Goal: Task Accomplishment & Management: Manage account settings

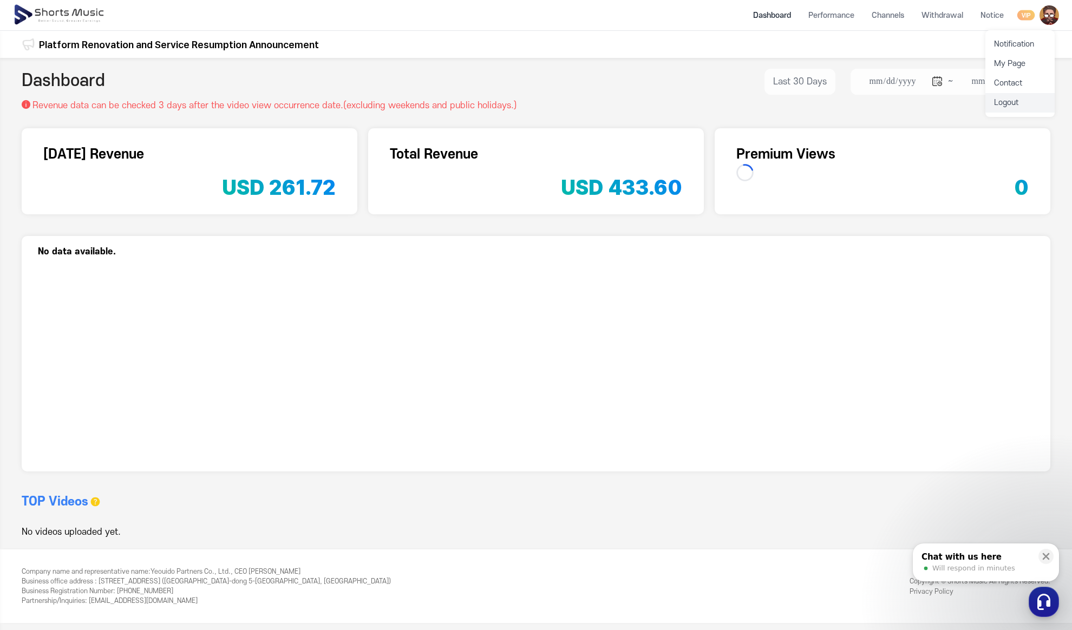
click at [1025, 100] on link "Logout" at bounding box center [1019, 102] width 69 height 19
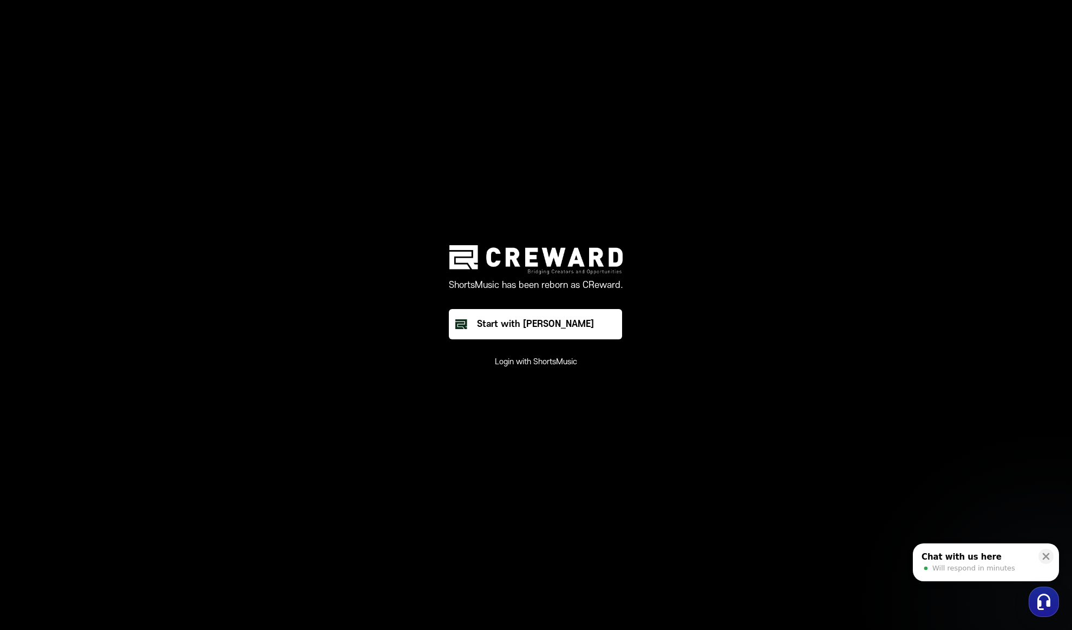
click at [563, 362] on button "Login with ShortsMusic" at bounding box center [536, 362] width 82 height 11
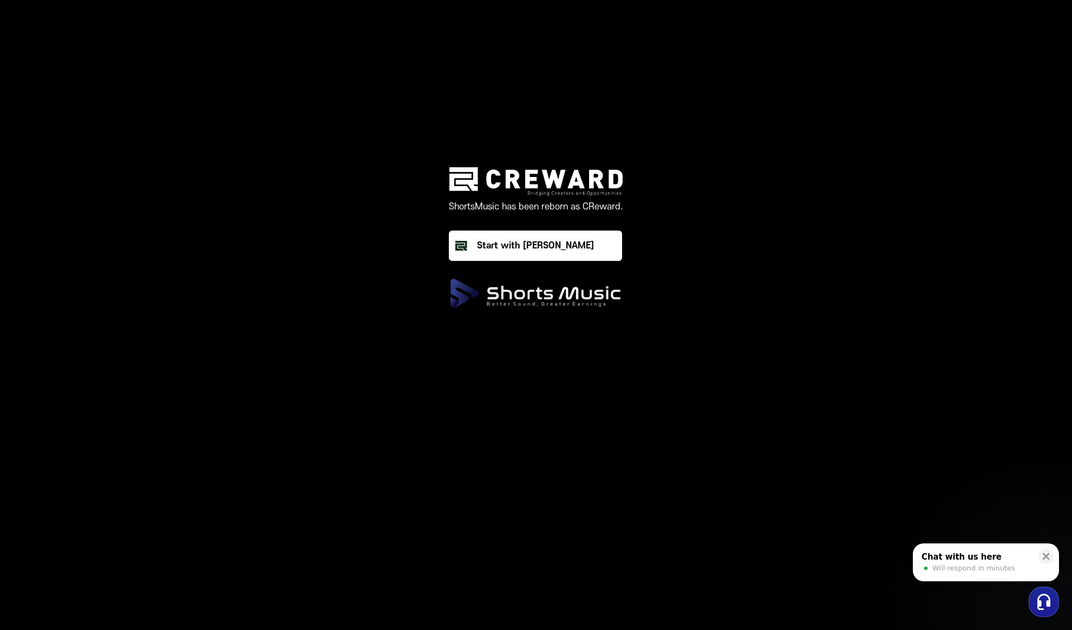
click at [548, 351] on p "Sign in with Google" at bounding box center [536, 349] width 82 height 13
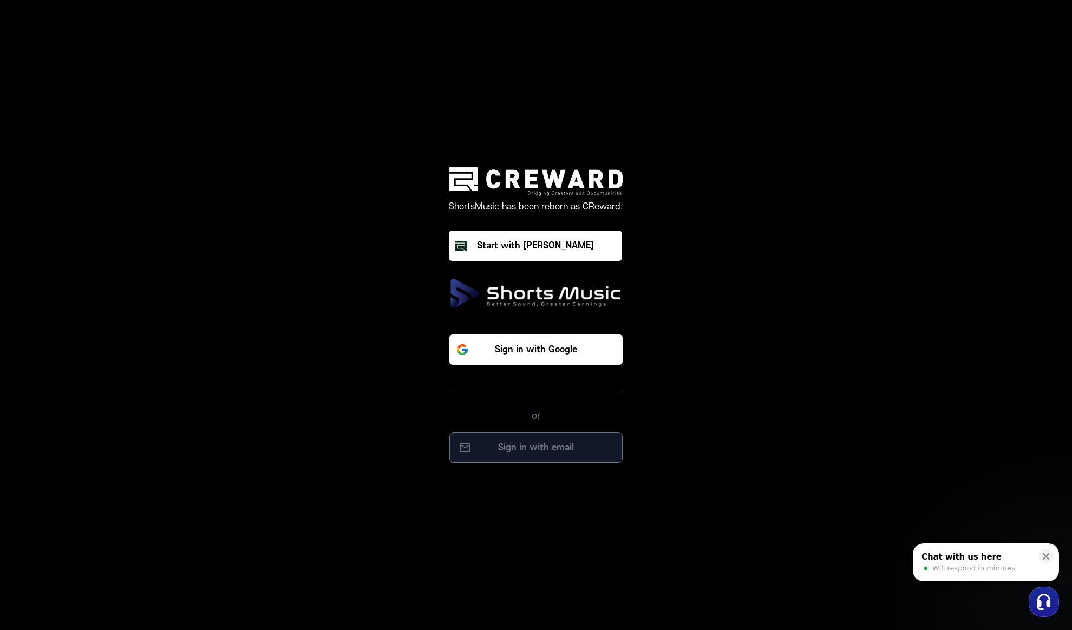
click at [565, 440] on button "Sign in with email" at bounding box center [535, 448] width 173 height 30
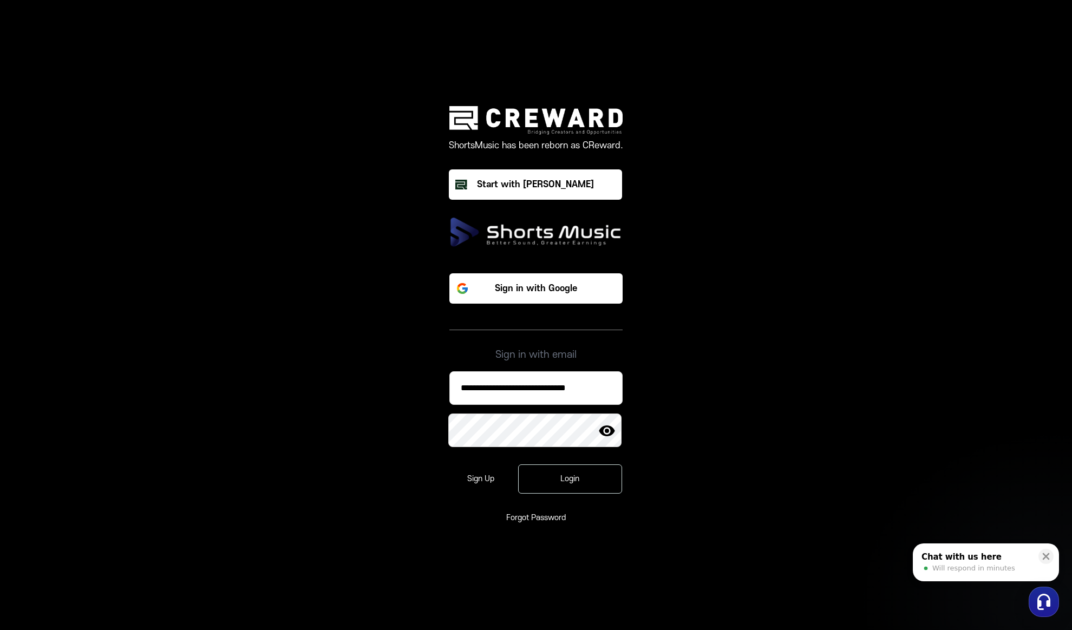
drag, startPoint x: 563, startPoint y: 377, endPoint x: 577, endPoint y: 393, distance: 21.5
click at [563, 377] on input "**********" at bounding box center [535, 388] width 173 height 34
paste input
type input "**********"
click at [581, 476] on div "Login" at bounding box center [570, 479] width 73 height 11
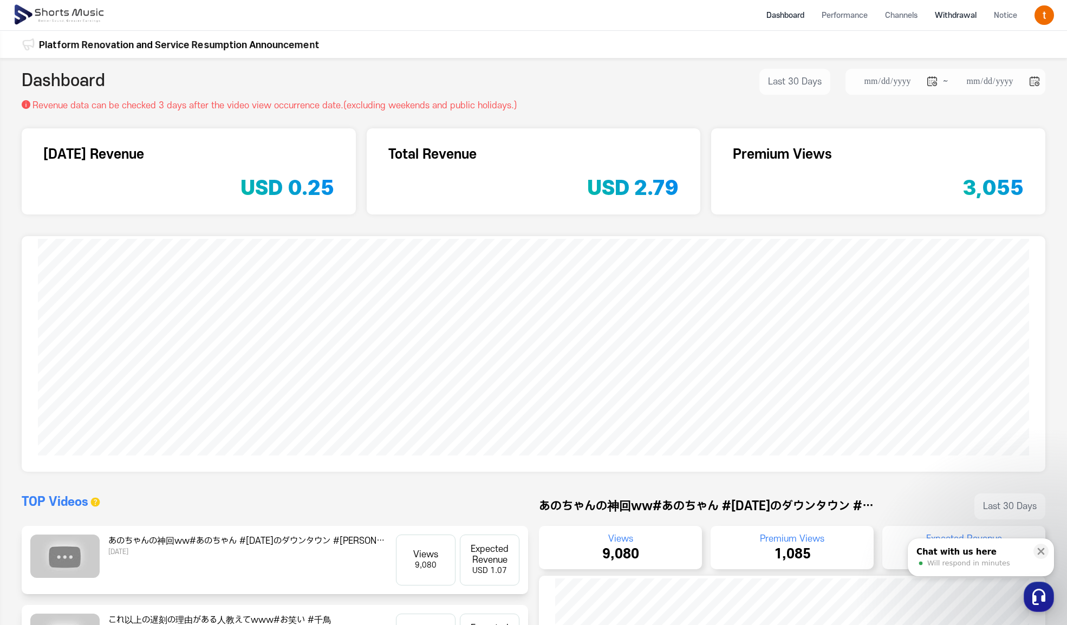
click at [958, 17] on li "Withdrawal" at bounding box center [955, 15] width 59 height 29
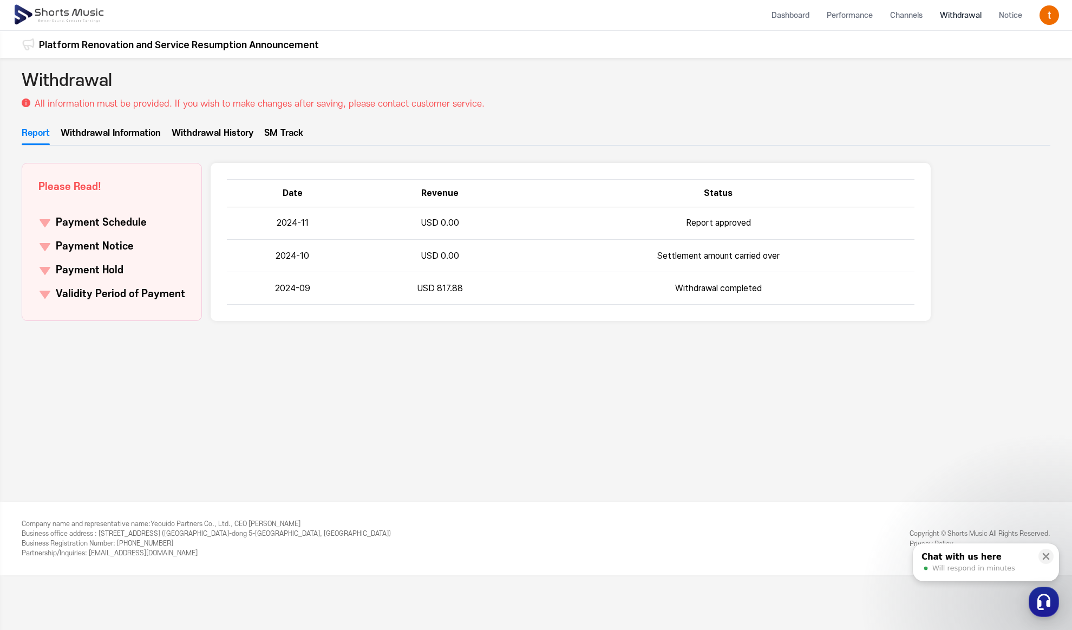
click at [223, 130] on link "Withdrawal History" at bounding box center [213, 136] width 82 height 18
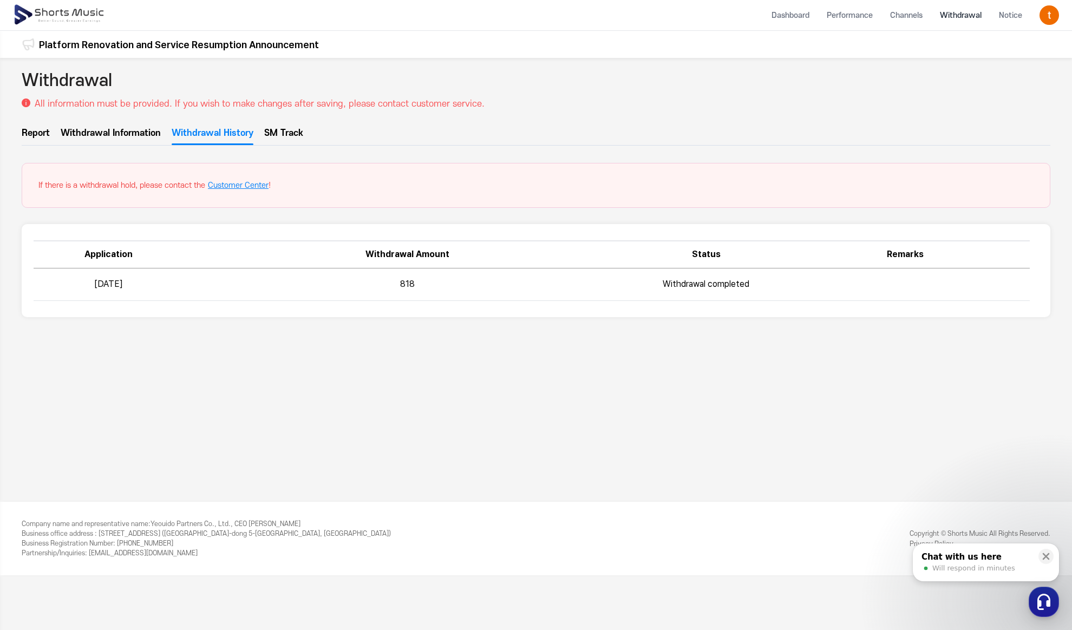
click at [312, 137] on ul "Report Withdrawal Information Withdrawal History SM Track" at bounding box center [536, 136] width 1029 height 19
click at [900, 19] on li "Channels" at bounding box center [906, 15] width 50 height 29
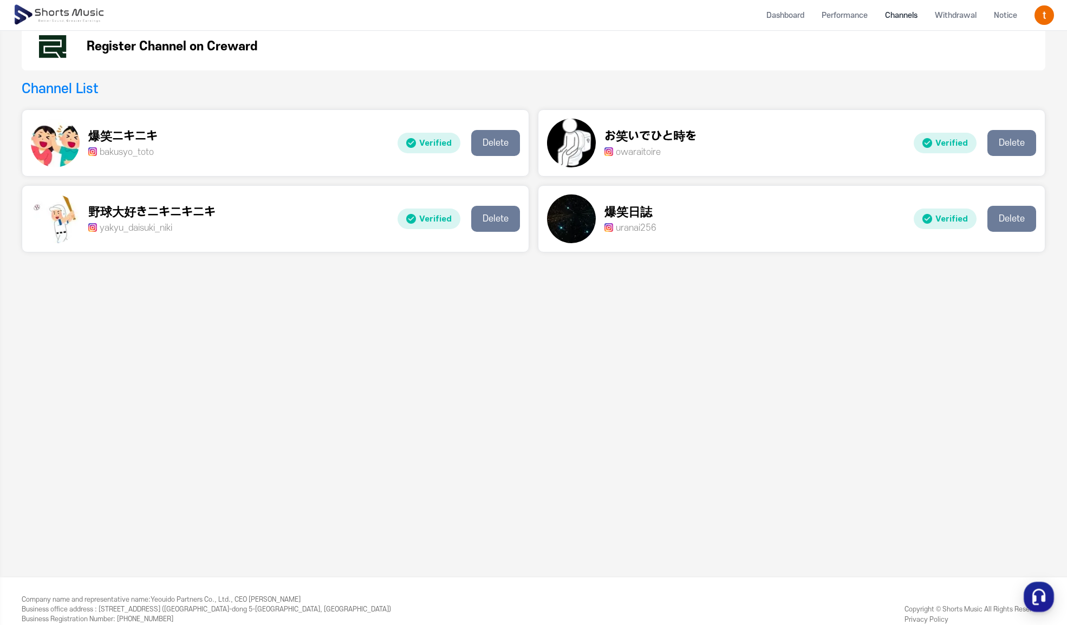
scroll to position [147, 0]
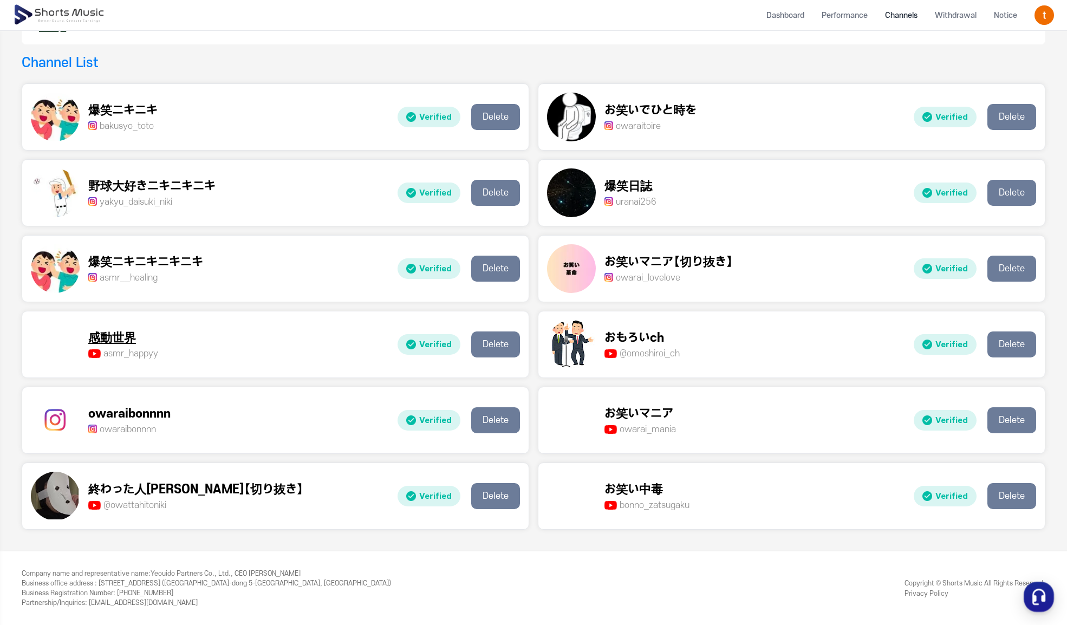
click at [120, 339] on p "感動世界" at bounding box center [123, 338] width 70 height 18
click at [629, 338] on p "おもろいch" at bounding box center [641, 338] width 75 height 18
click at [630, 408] on p "お笑いマニア" at bounding box center [639, 414] width 71 height 18
click at [659, 477] on div "お笑い中毒 bonno_zatsugaku bonno ..." at bounding box center [726, 496] width 358 height 49
click at [188, 486] on p "終わった人[PERSON_NAME]【切り抜き】" at bounding box center [195, 490] width 215 height 18
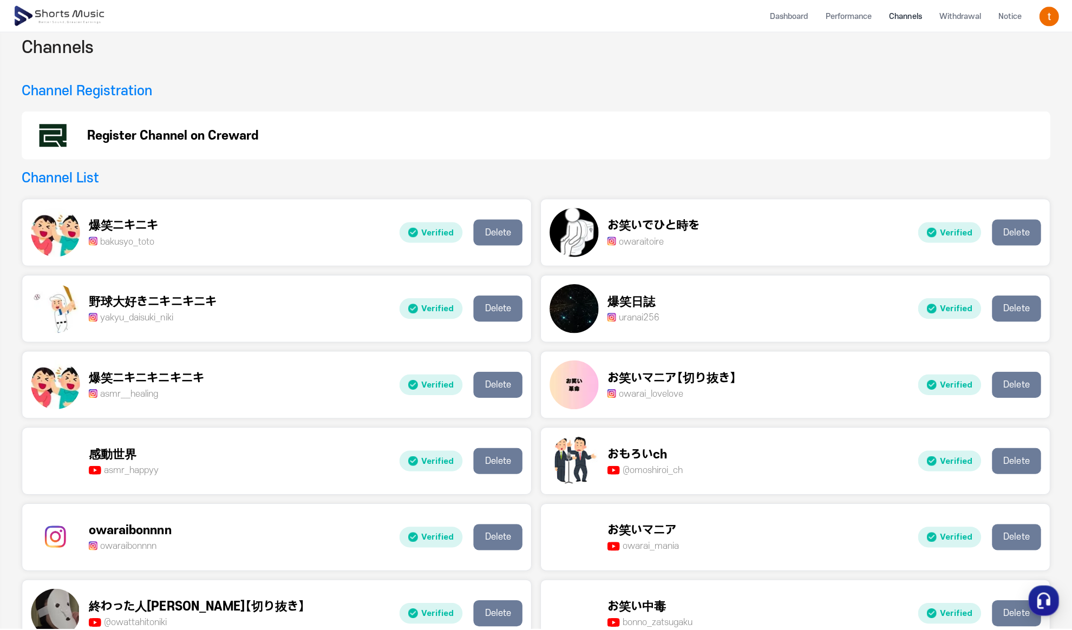
scroll to position [0, 0]
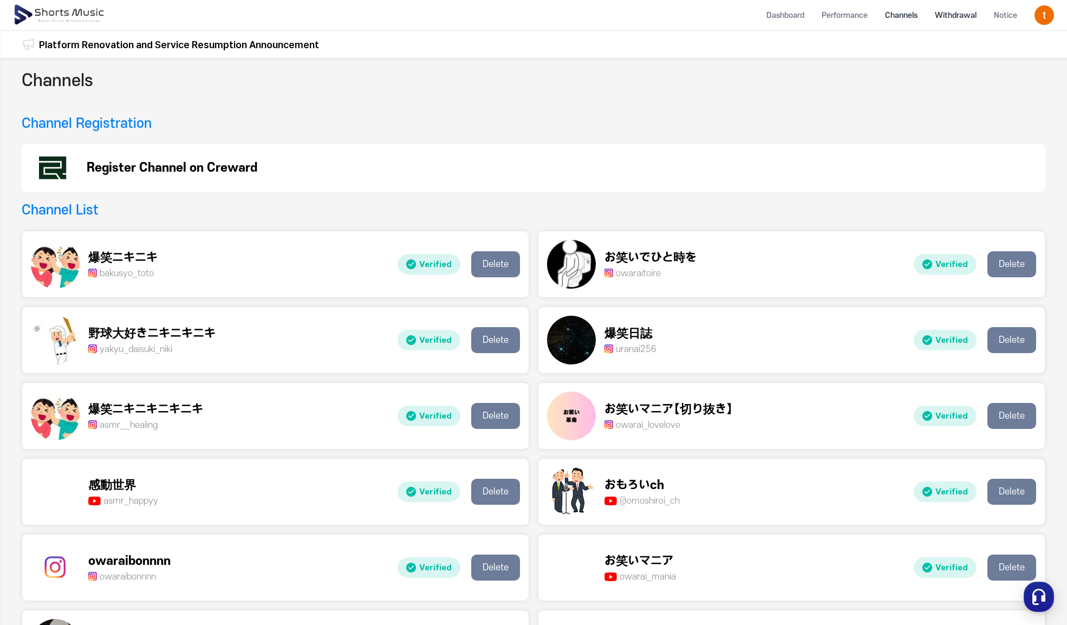
click at [965, 15] on li "Withdrawal" at bounding box center [955, 15] width 59 height 29
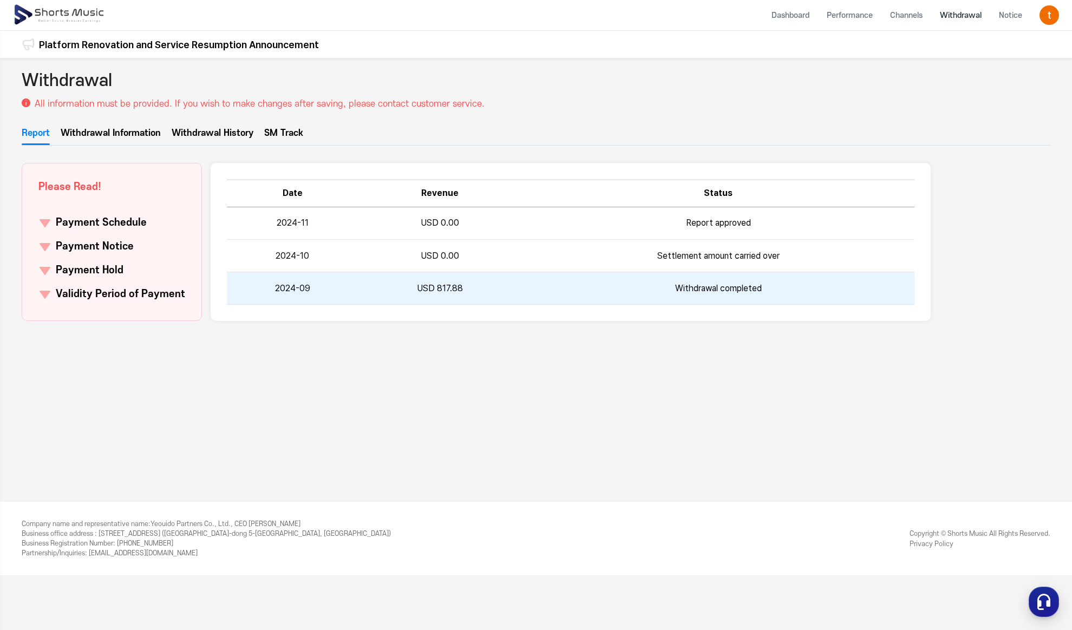
click at [558, 299] on td "Withdrawal completed" at bounding box center [718, 288] width 393 height 32
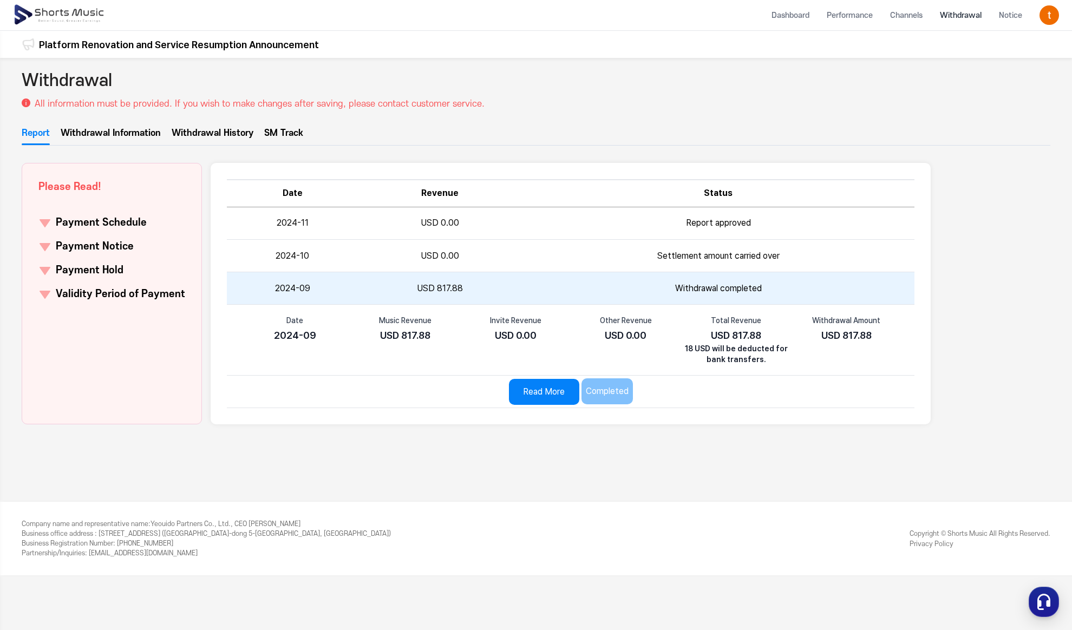
click at [566, 297] on td "Withdrawal completed" at bounding box center [718, 288] width 393 height 32
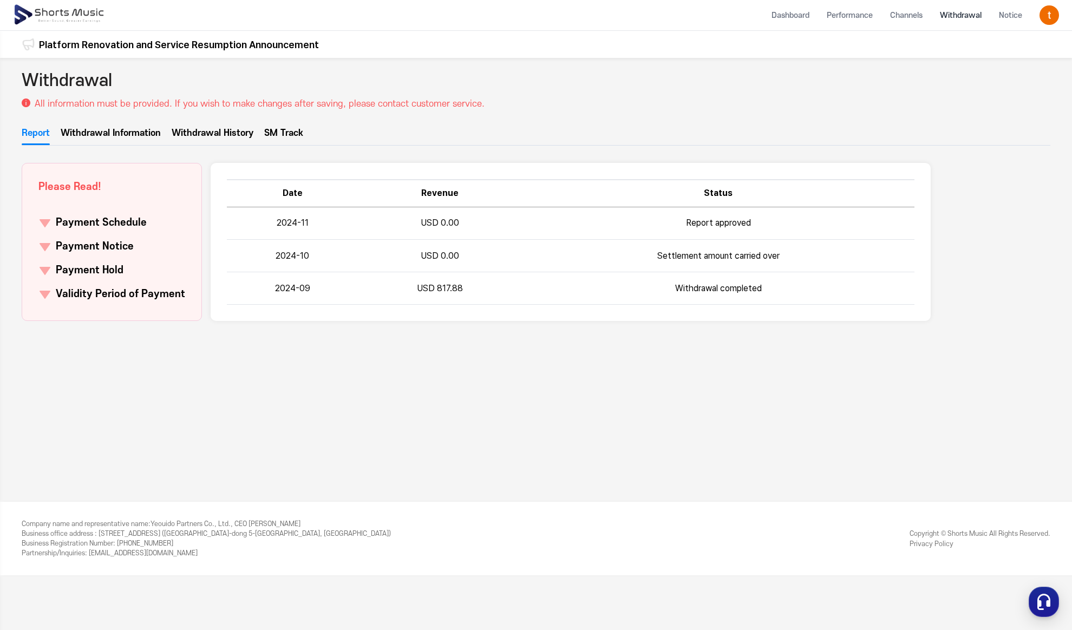
click at [215, 133] on link "Withdrawal History" at bounding box center [213, 136] width 82 height 18
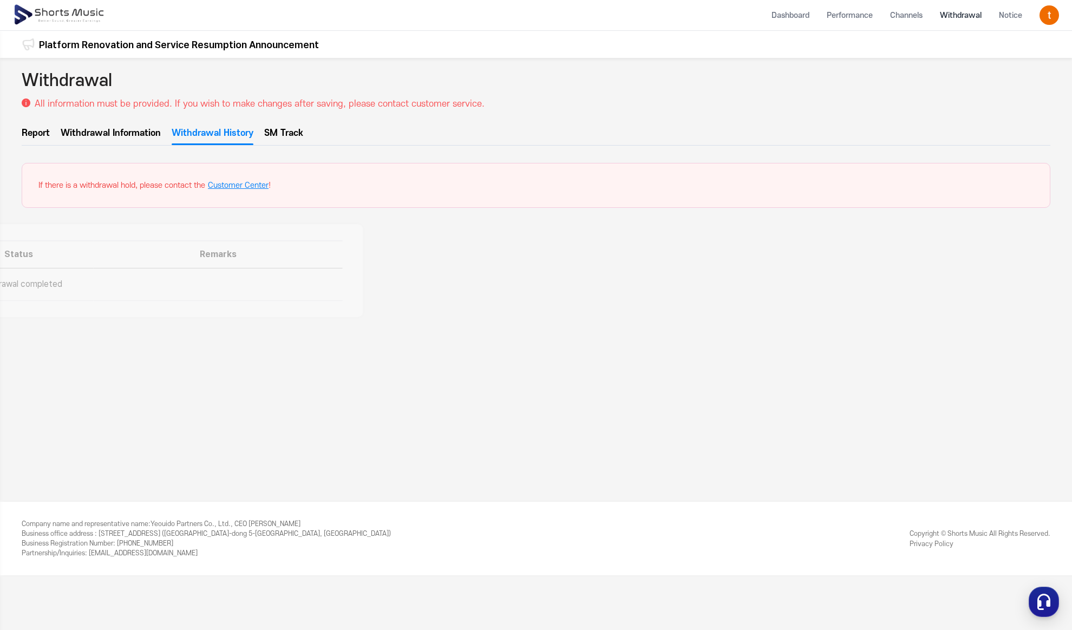
click at [135, 134] on link "Withdrawal Information" at bounding box center [111, 136] width 100 height 18
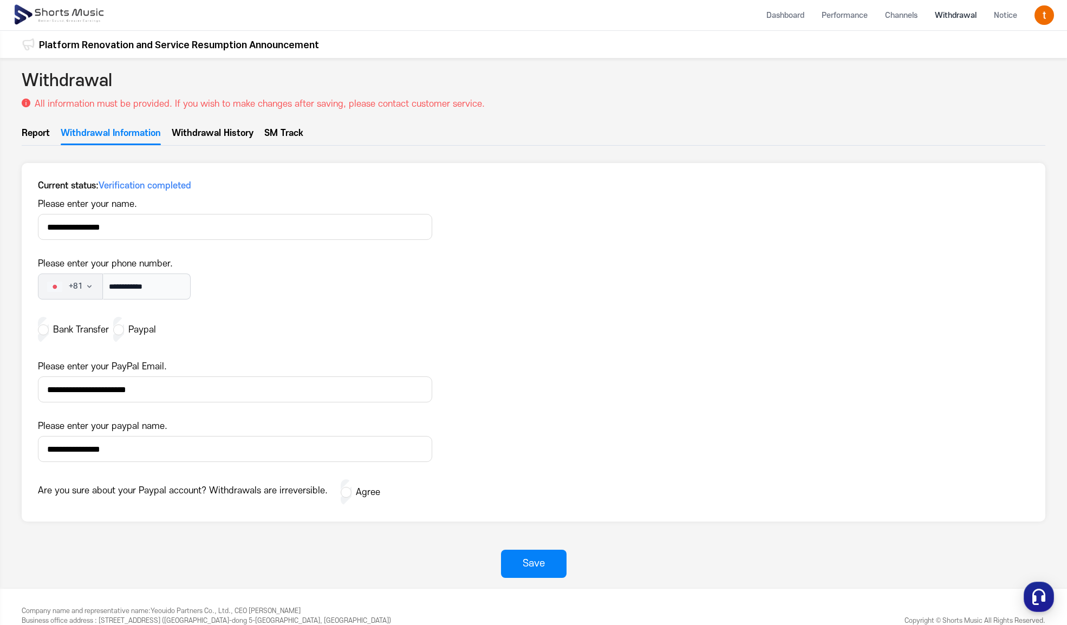
click at [43, 134] on link "Report" at bounding box center [36, 136] width 28 height 18
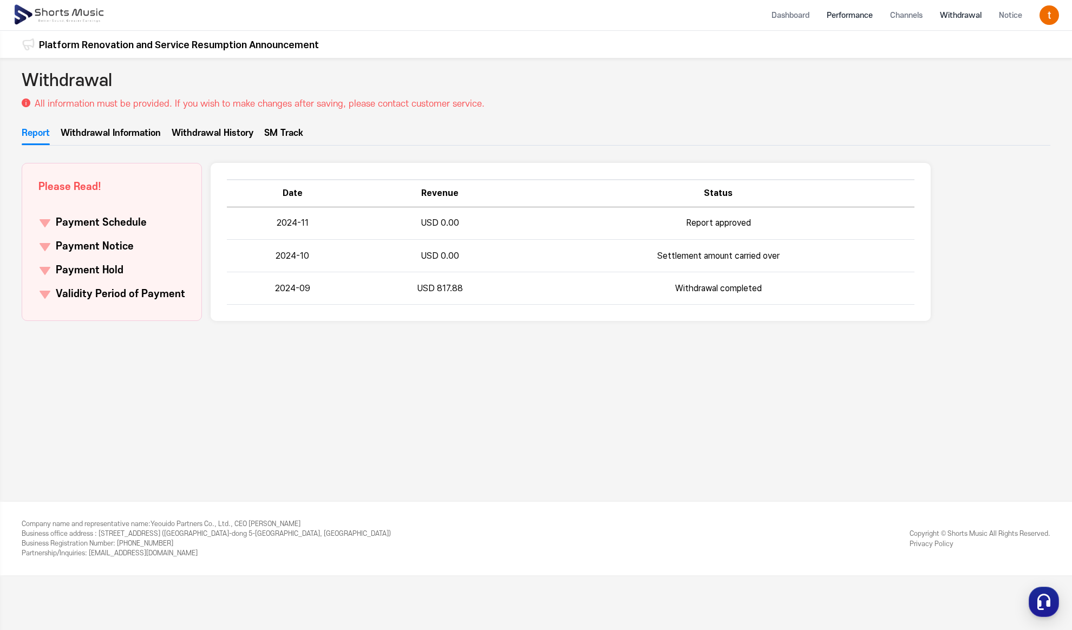
click at [854, 18] on li "Performance" at bounding box center [849, 15] width 63 height 29
